Goal: Find contact information: Find contact information

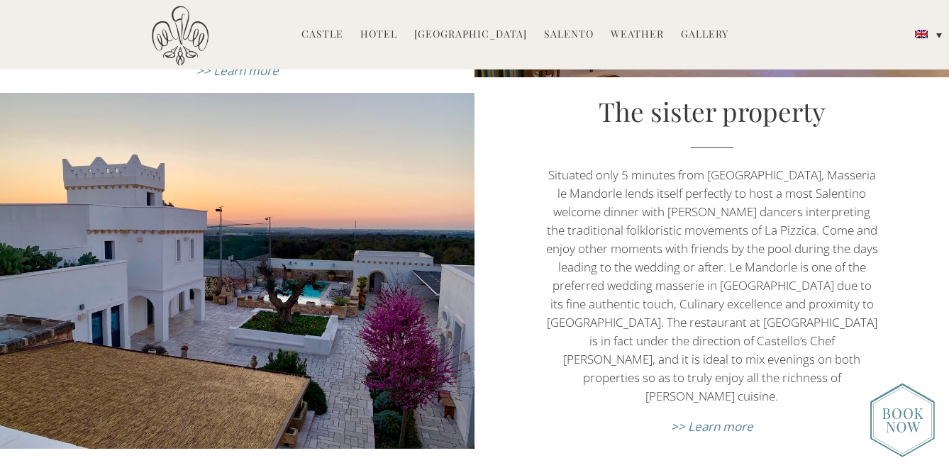
scroll to position [4842, 0]
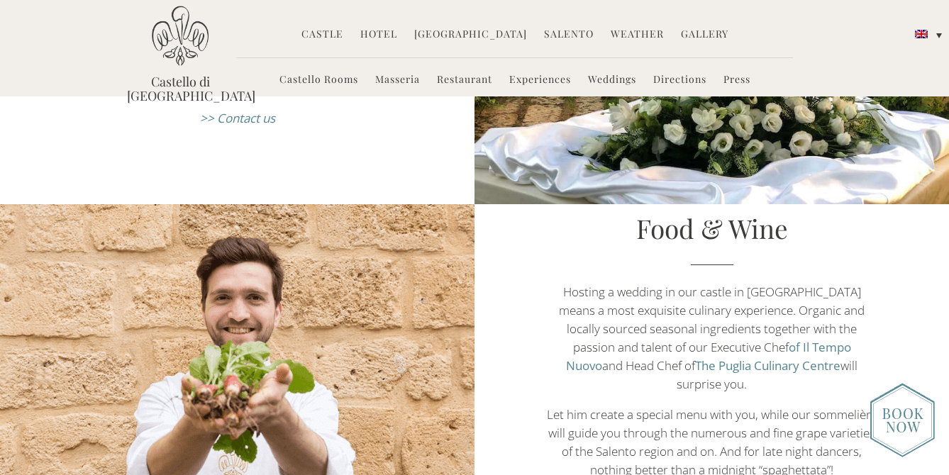
scroll to position [1334, 0]
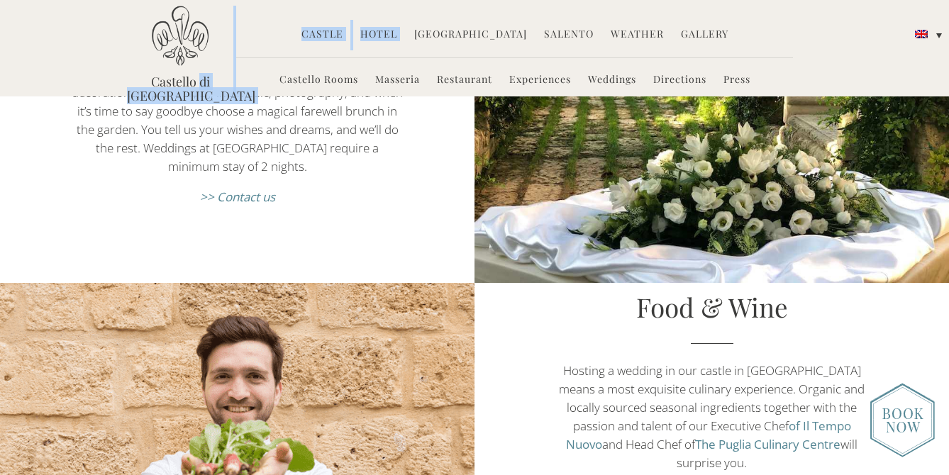
drag, startPoint x: 231, startPoint y: 83, endPoint x: 178, endPoint y: 83, distance: 52.5
click at [178, 83] on div "Castello di [GEOGRAPHIC_DATA] MENU [GEOGRAPHIC_DATA] History Frescoes Museum Ga…" at bounding box center [474, 53] width 716 height 95
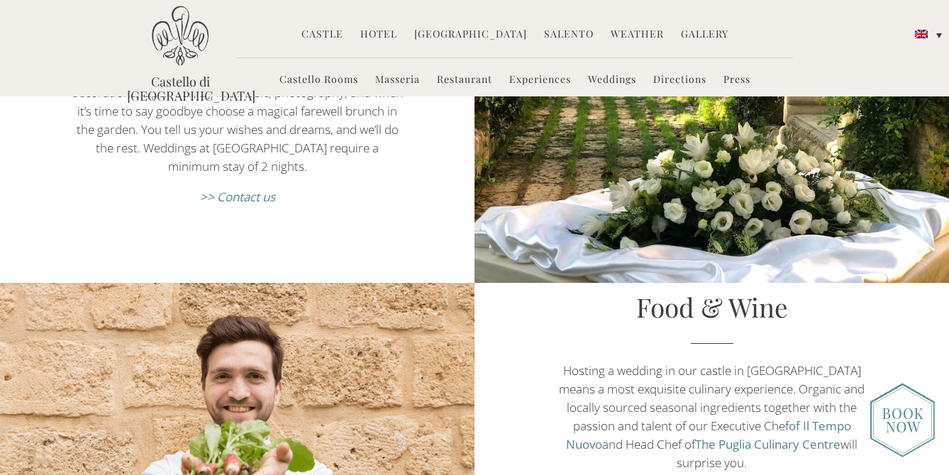
click at [333, 151] on p "We are delighted to help you plan all your wishes: floral decorations, Open Bar…" at bounding box center [237, 120] width 332 height 111
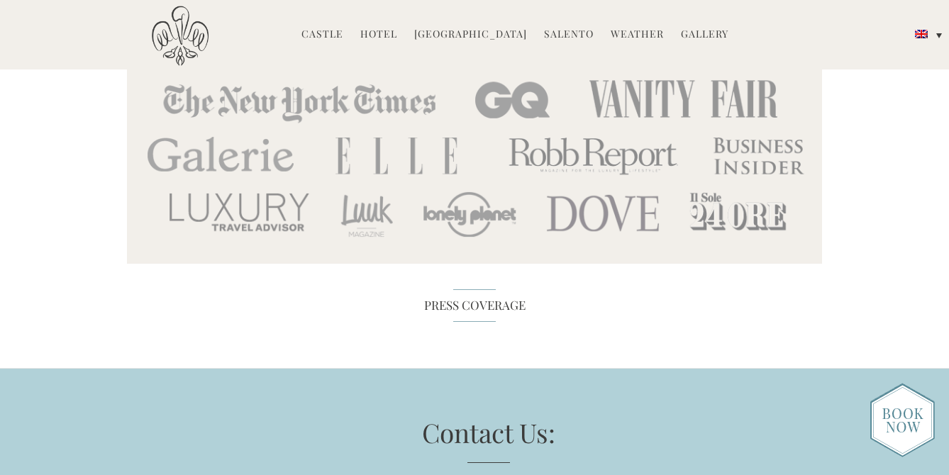
scroll to position [6086, 0]
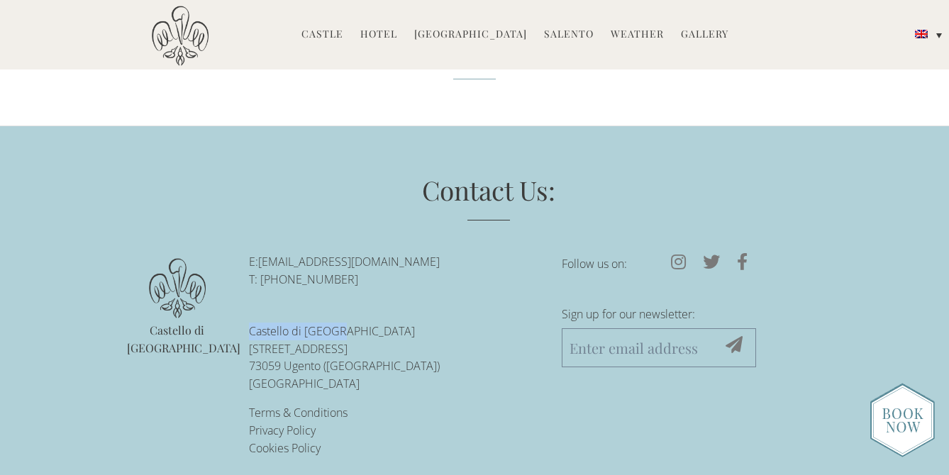
drag, startPoint x: 246, startPoint y: 309, endPoint x: 343, endPoint y: 312, distance: 97.2
click at [343, 312] on ul "E: [EMAIL_ADDRESS][DOMAIN_NAME] T: +39-0833-1850-[GEOGRAPHIC_DATA][STREET_ADDRE…" at bounding box center [394, 355] width 313 height 204
copy p "Castello di [GEOGRAPHIC_DATA]"
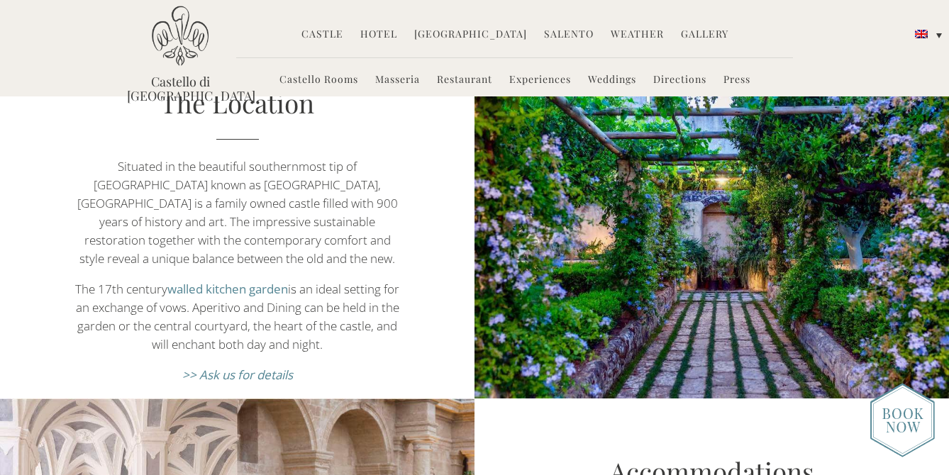
scroll to position [0, 0]
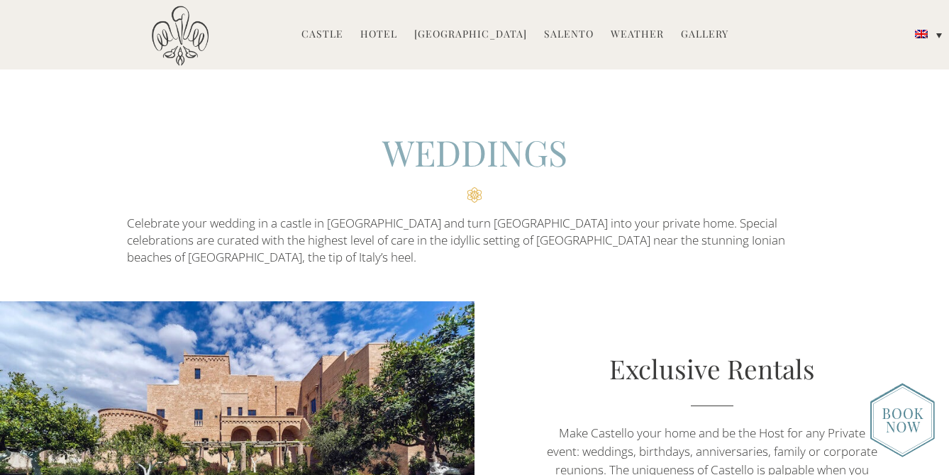
scroll to position [4842, 0]
